Goal: Transaction & Acquisition: Purchase product/service

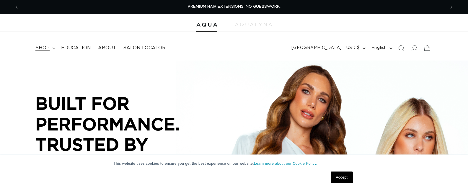
click at [47, 49] on span "shop" at bounding box center [42, 48] width 14 height 6
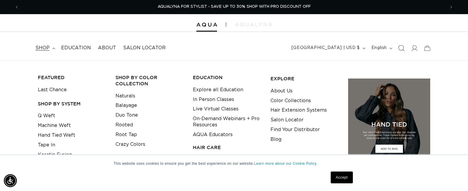
click at [401, 47] on icon "Search" at bounding box center [401, 48] width 6 height 6
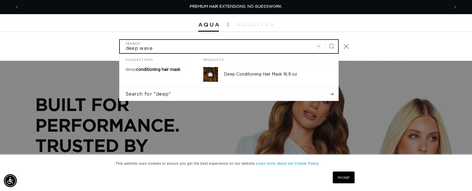
click at [325, 40] on button "Search" at bounding box center [331, 46] width 13 height 13
type input "deep wave]"
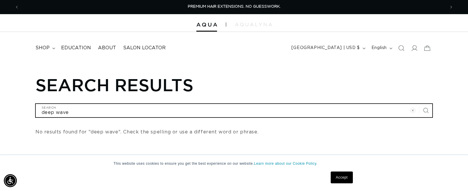
click at [99, 104] on input "deep wave" at bounding box center [234, 110] width 396 height 13
click at [35, 118] on button "Search for "deep wave"" at bounding box center [233, 124] width 397 height 12
drag, startPoint x: 75, startPoint y: 115, endPoint x: 0, endPoint y: 109, distance: 75.4
click at [0, 110] on div "Search results deep wave Search No results found for "deep wave". Check the spe…" at bounding box center [234, 106] width 468 height 62
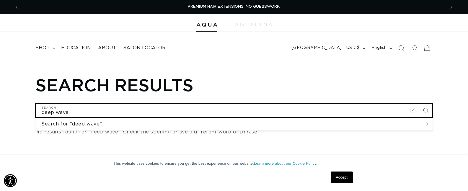
type input "w"
type input "wa"
type input "wav"
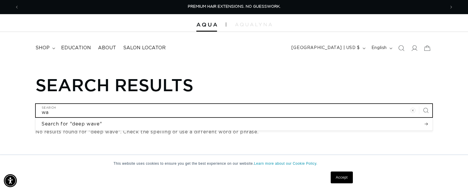
type input "wav"
type input "wave"
click at [35, 118] on button "Search for "deep wave"" at bounding box center [233, 124] width 397 height 12
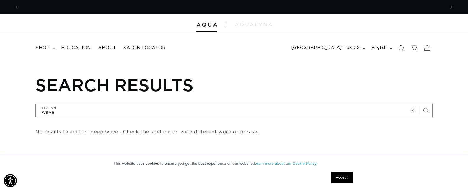
scroll to position [0, 851]
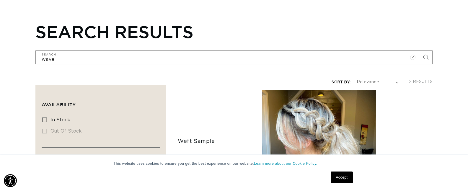
scroll to position [29, 0]
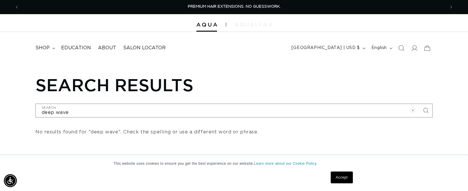
click at [248, 24] on img at bounding box center [253, 25] width 37 height 4
